Goal: Complete application form

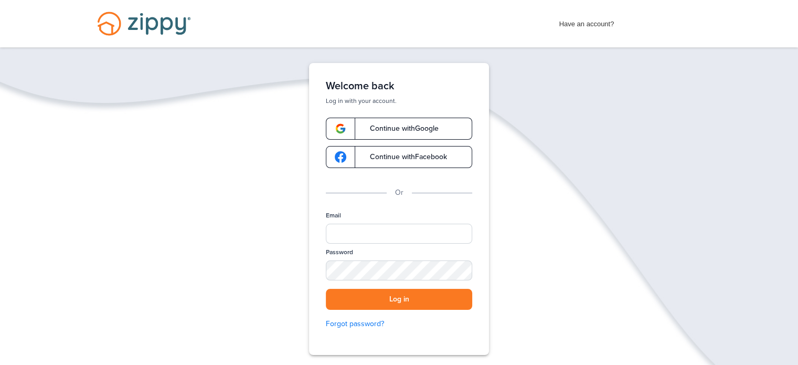
click at [409, 132] on span "Continue with Google" at bounding box center [398, 128] width 79 height 7
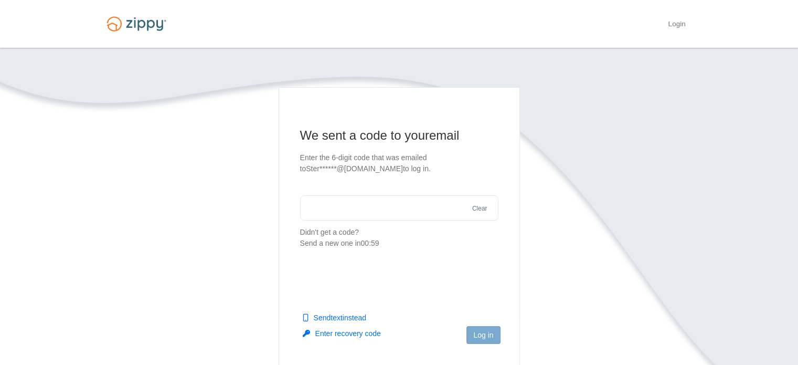
click at [350, 214] on input "text" at bounding box center [399, 207] width 198 height 25
paste input "******"
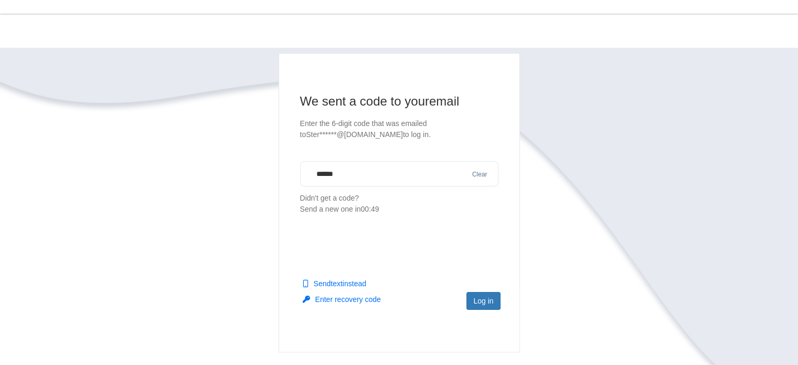
scroll to position [52, 0]
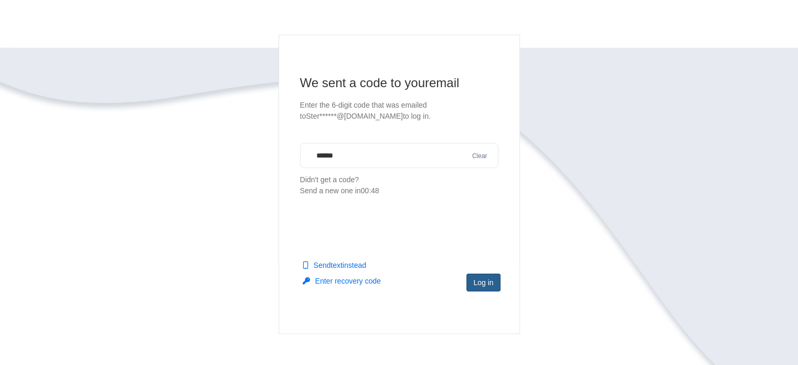
type input "******"
click at [480, 284] on button "Log in" at bounding box center [483, 282] width 34 height 18
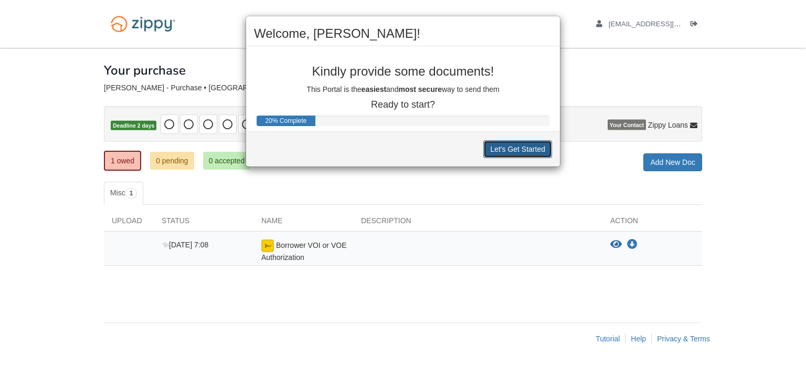
click at [519, 149] on button "Let's Get Started" at bounding box center [517, 149] width 69 height 18
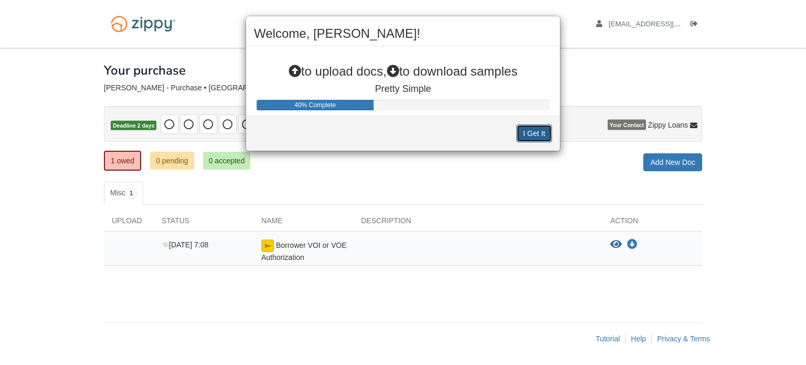
click at [533, 128] on button "I Get It" at bounding box center [534, 133] width 36 height 18
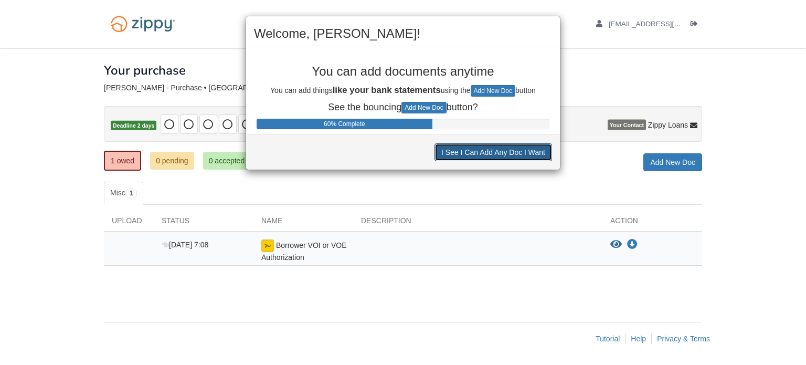
click at [478, 153] on button "I See I Can Add Any Doc I Want" at bounding box center [492, 152] width 117 height 18
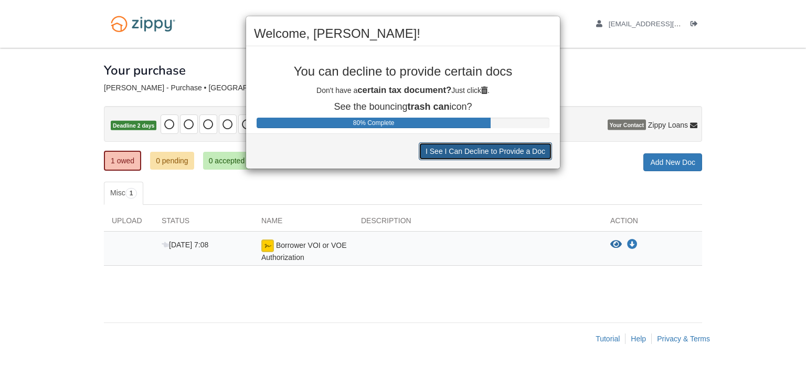
click at [468, 148] on button "I See I Can Decline to Provide a Doc" at bounding box center [485, 151] width 133 height 18
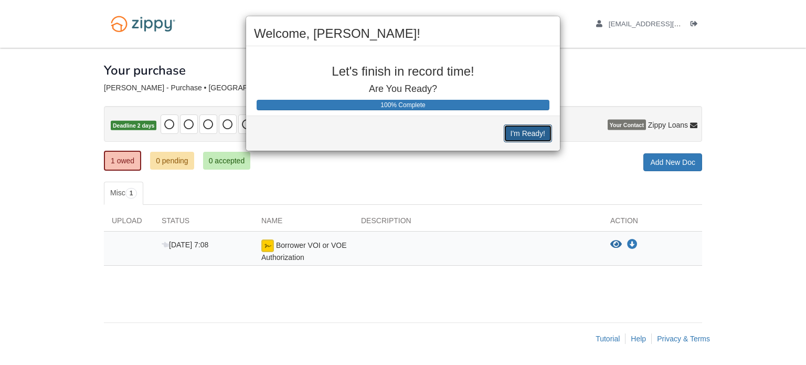
click at [516, 131] on button "I'm Ready!" at bounding box center [527, 133] width 48 height 18
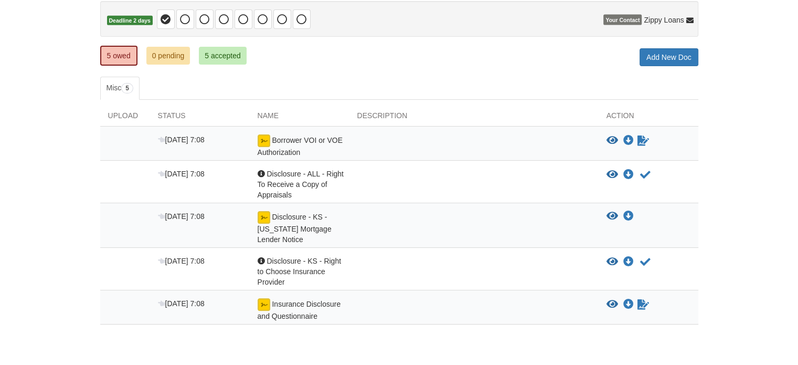
scroll to position [147, 0]
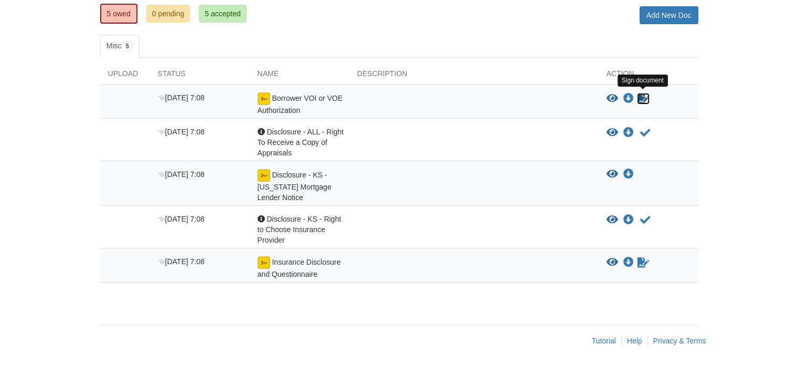
click at [642, 95] on icon "Sign Form" at bounding box center [643, 98] width 12 height 10
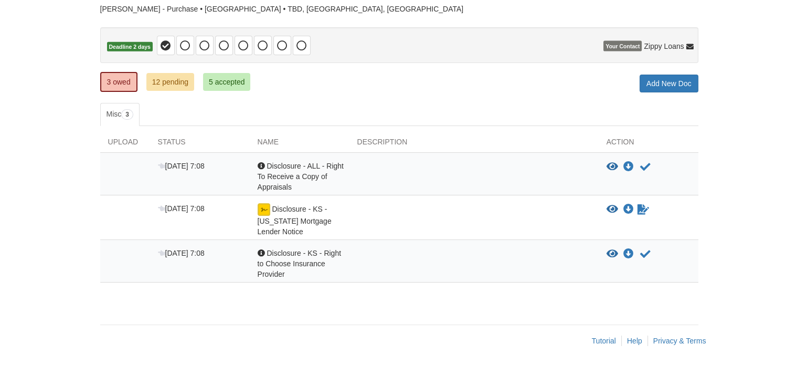
scroll to position [26, 0]
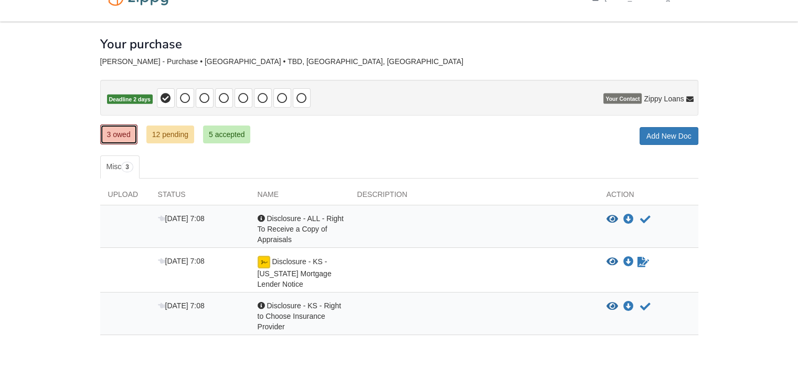
click at [117, 132] on link "3 owed" at bounding box center [118, 134] width 37 height 20
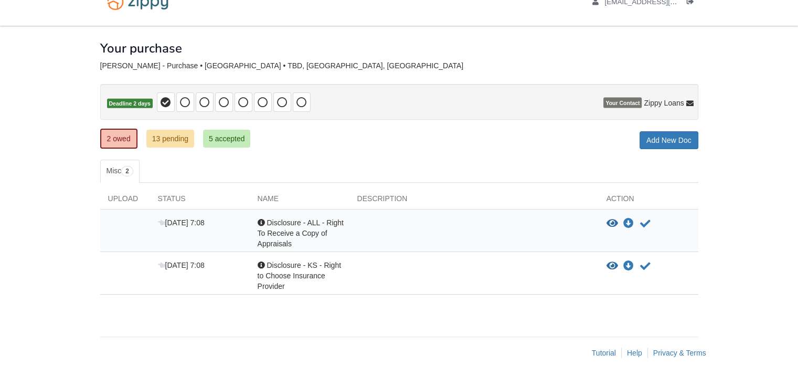
scroll to position [34, 0]
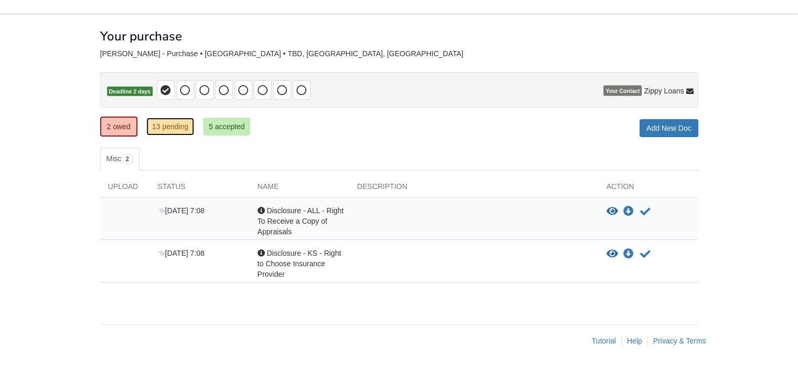
click at [176, 127] on link "13 pending" at bounding box center [170, 126] width 48 height 18
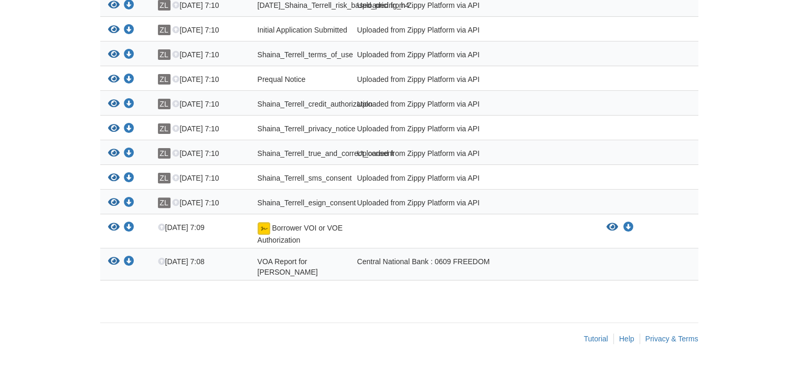
scroll to position [10, 0]
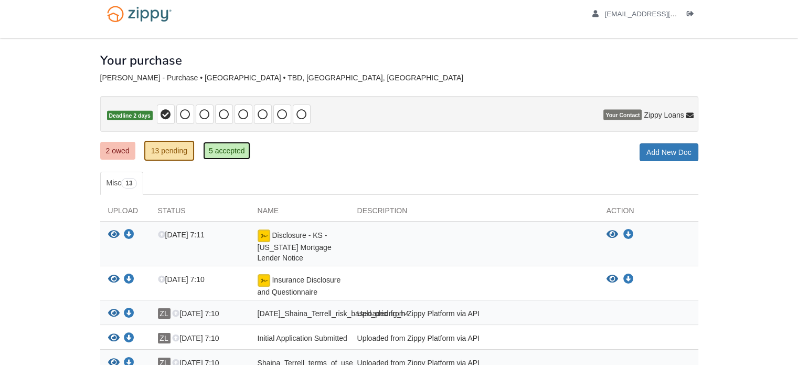
click at [216, 147] on link "5 accepted" at bounding box center [227, 151] width 48 height 18
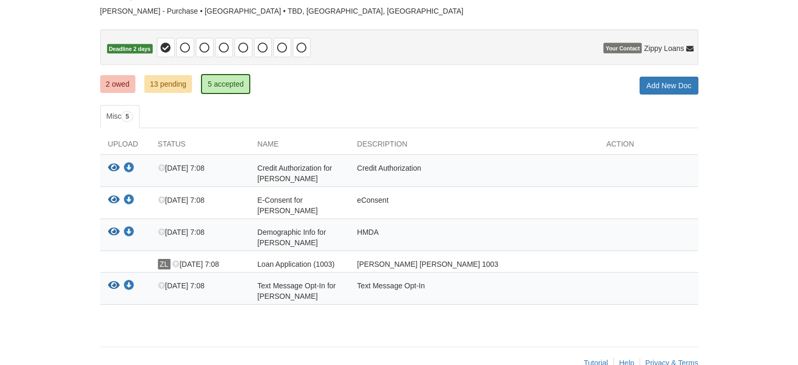
scroll to position [99, 0]
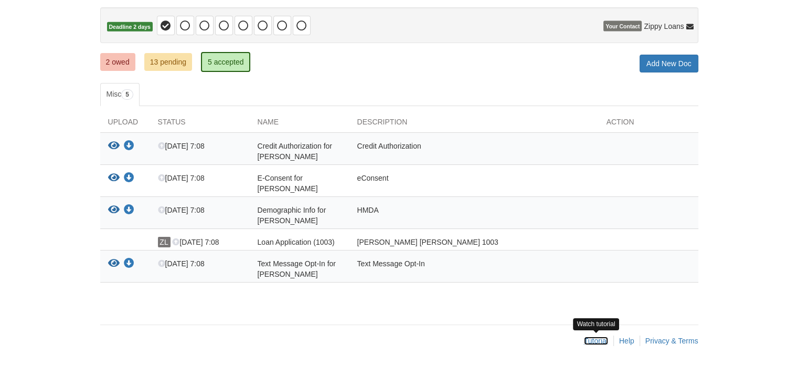
click at [597, 339] on link "Tutorial" at bounding box center [596, 340] width 24 height 8
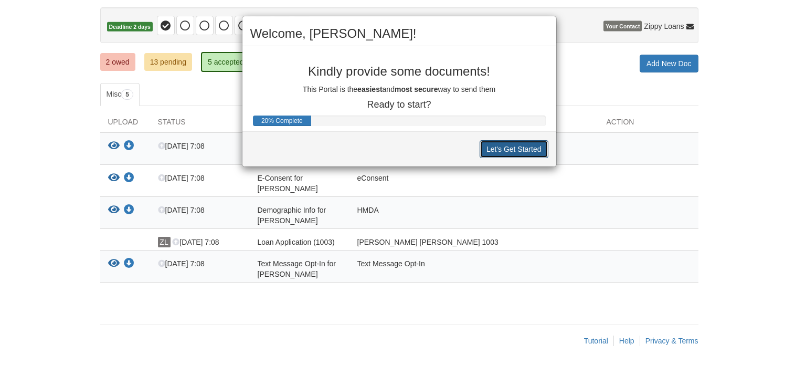
click at [509, 147] on button "Let's Get Started" at bounding box center [513, 149] width 69 height 18
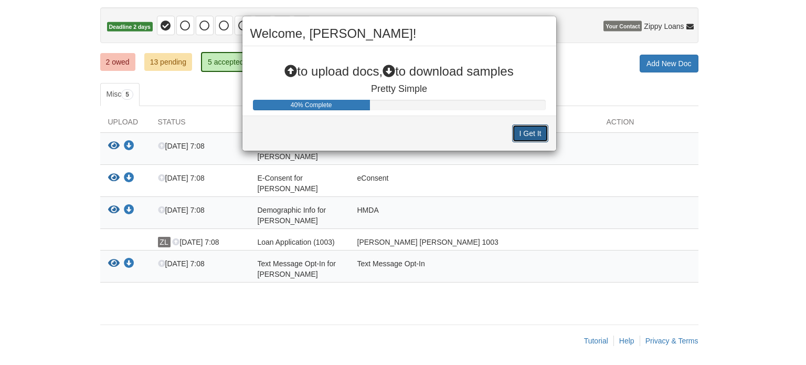
click at [530, 130] on button "I Get It" at bounding box center [530, 133] width 36 height 18
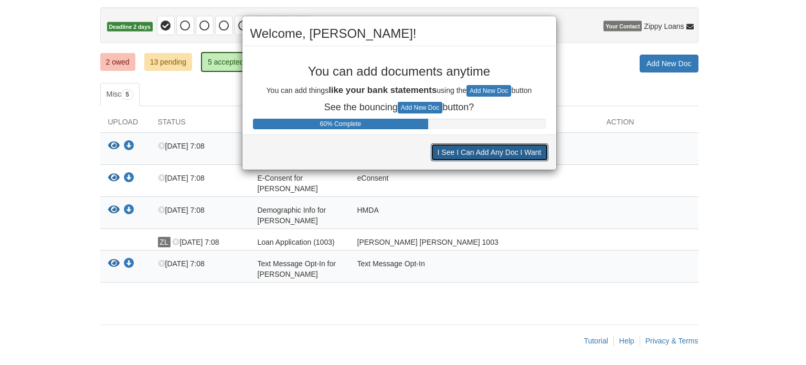
click at [463, 153] on button "I See I Can Add Any Doc I Want" at bounding box center [489, 152] width 117 height 18
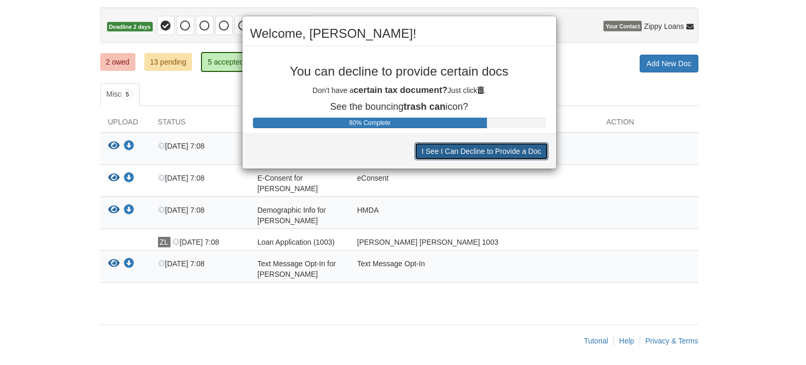
click at [462, 150] on button "I See I Can Decline to Provide a Doc" at bounding box center [480, 151] width 133 height 18
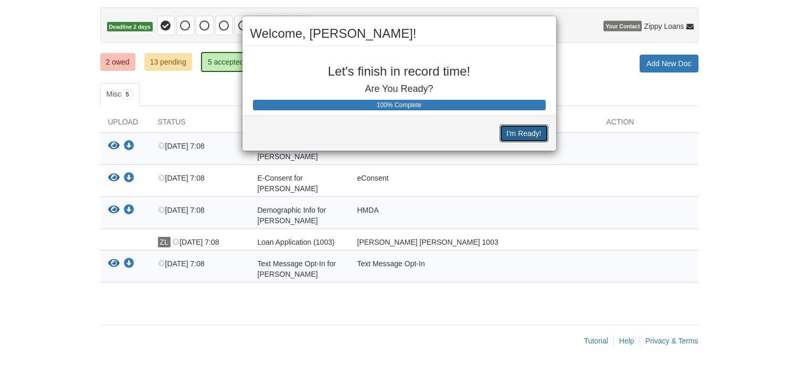
click at [523, 132] on button "I'm Ready!" at bounding box center [523, 133] width 48 height 18
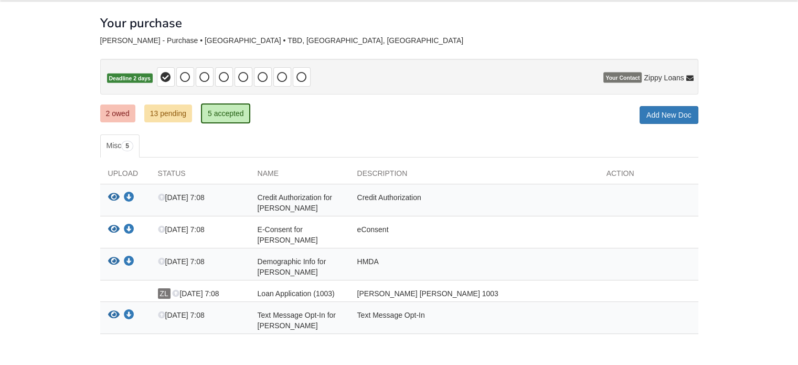
scroll to position [0, 0]
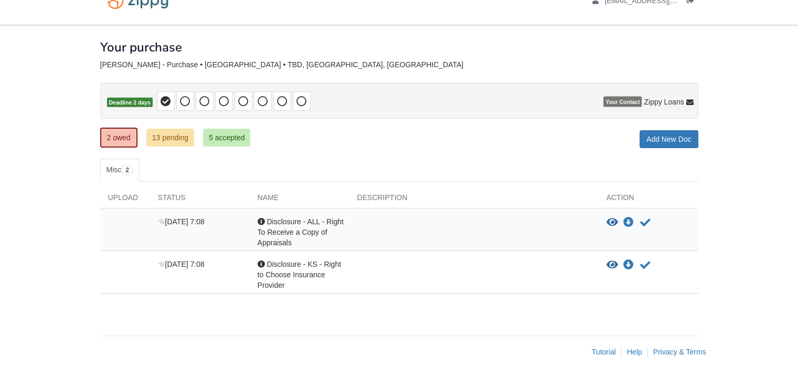
scroll to position [34, 0]
